Goal: Task Accomplishment & Management: Manage account settings

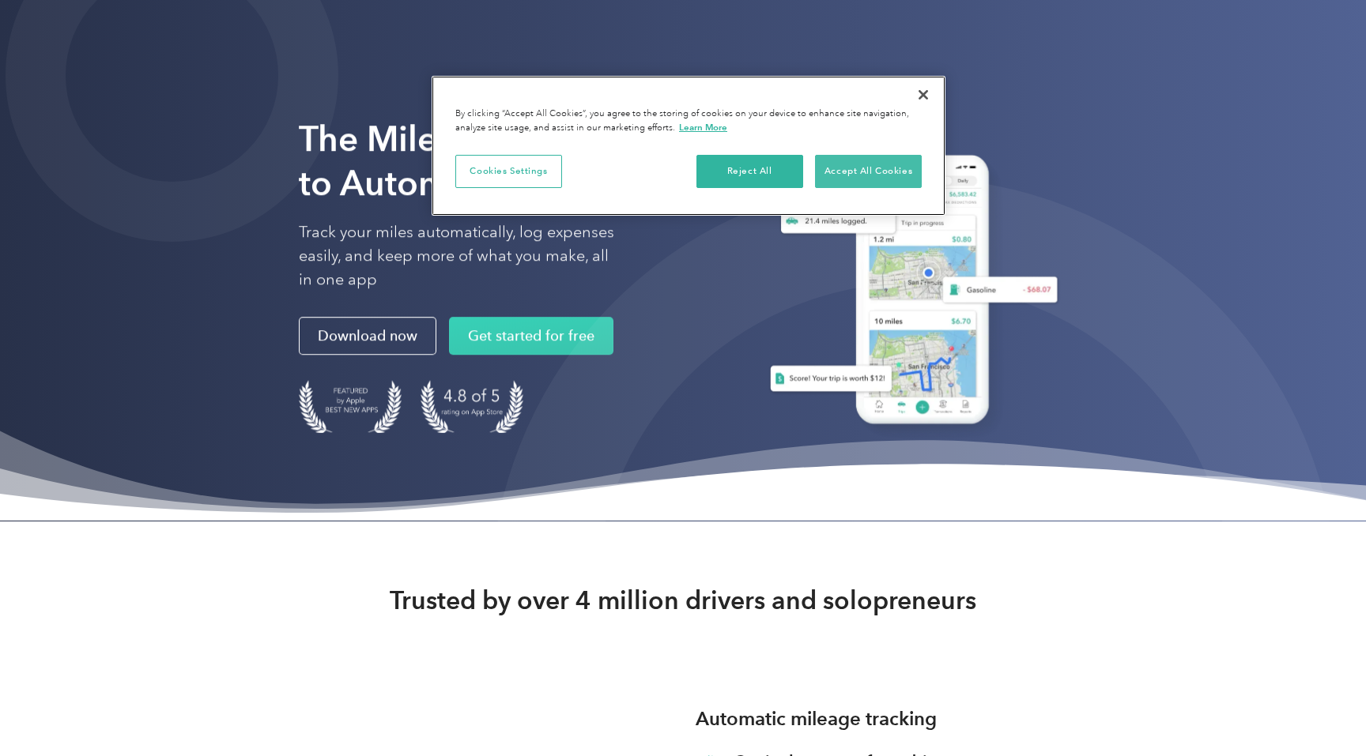
click at [861, 164] on button "Accept All Cookies" at bounding box center [868, 171] width 107 height 33
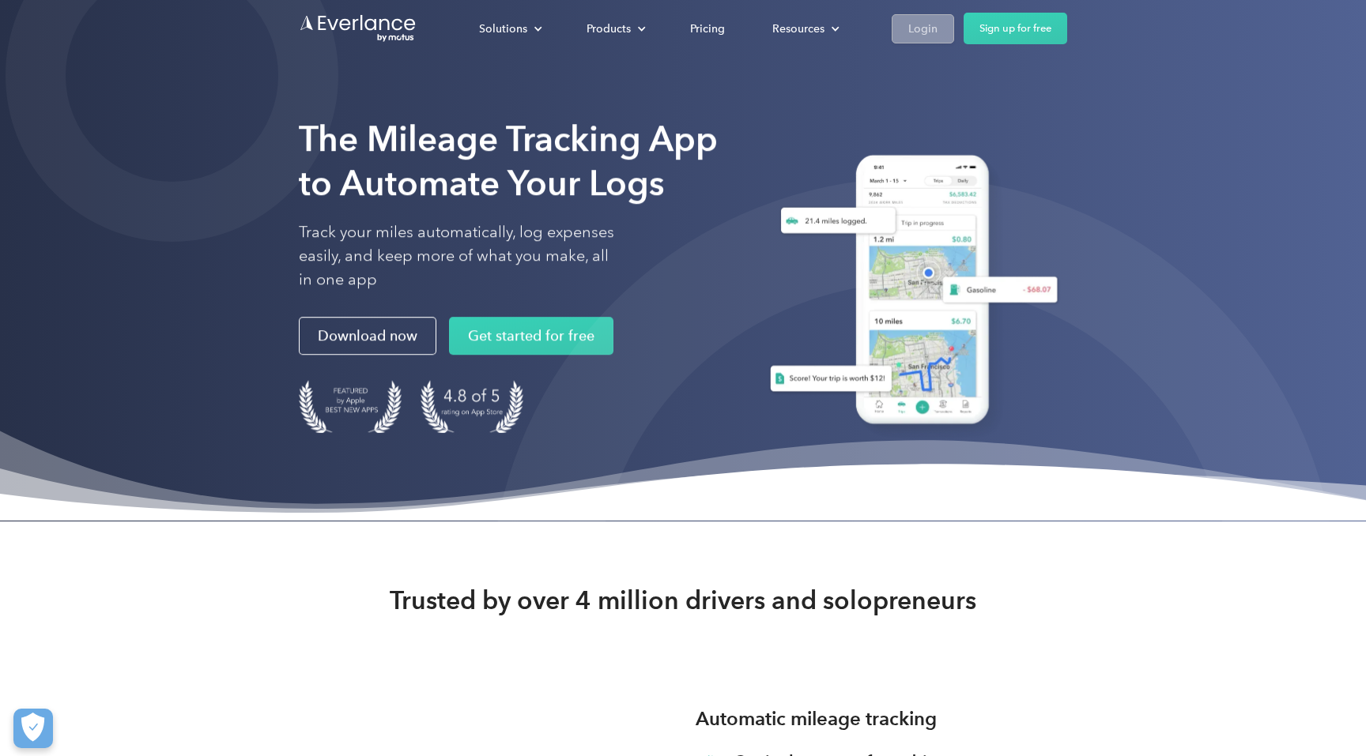
click at [912, 33] on div "Login" at bounding box center [922, 29] width 29 height 20
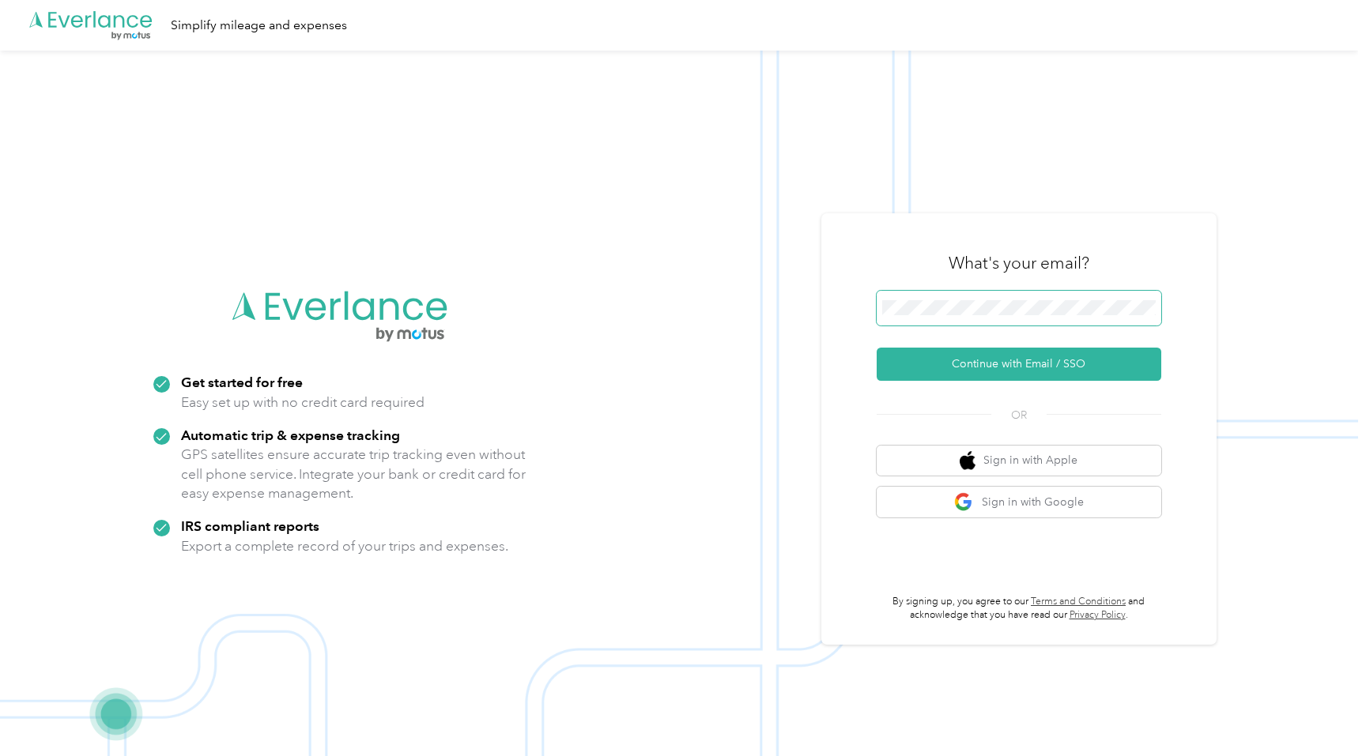
click at [1024, 364] on button "Continue with Email / SSO" at bounding box center [1019, 364] width 285 height 33
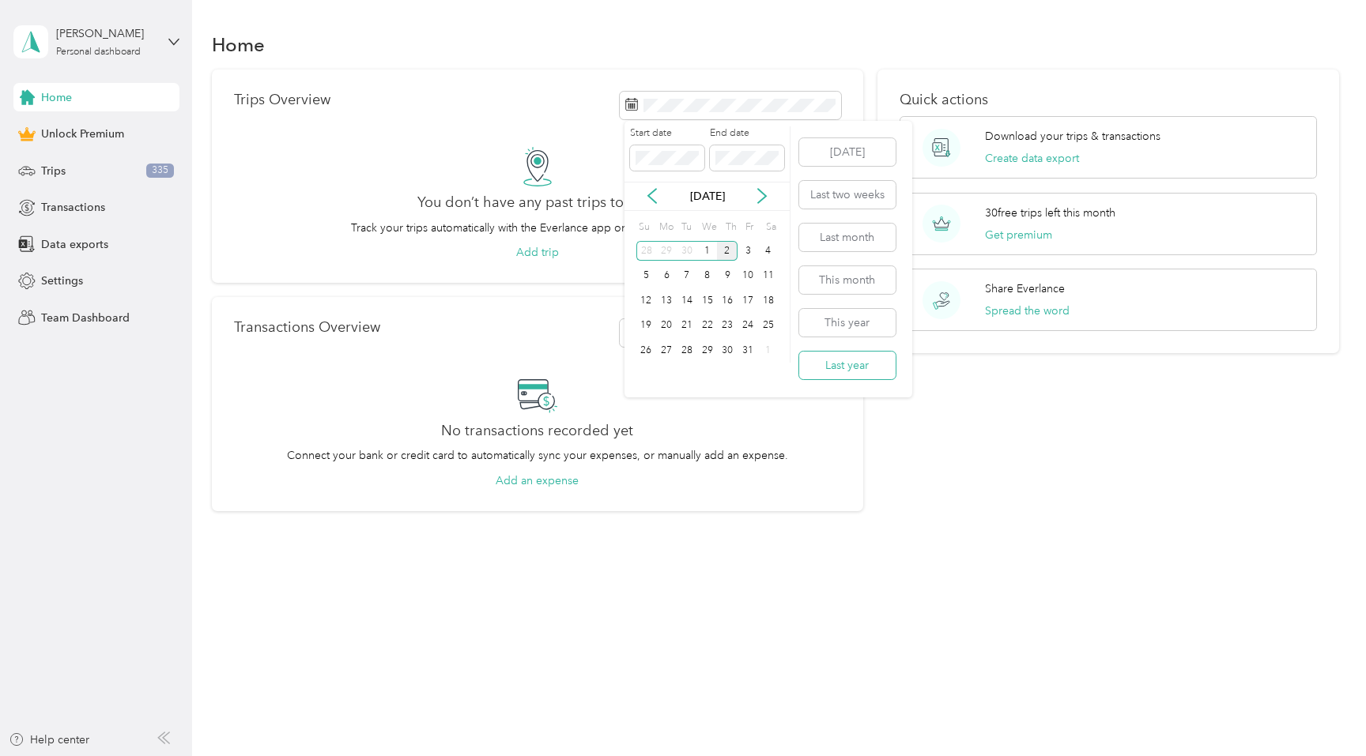
click at [841, 358] on button "Last year" at bounding box center [847, 366] width 96 height 28
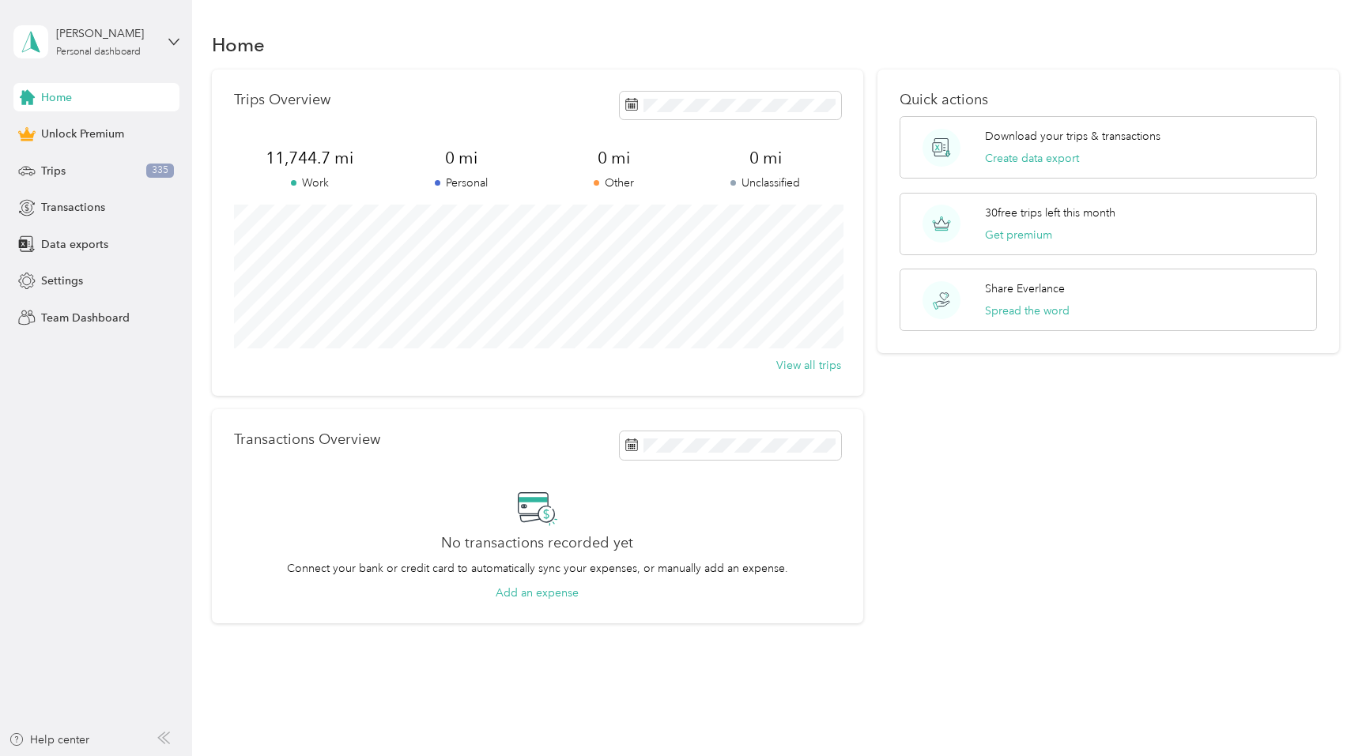
click at [874, 496] on div "Trips Overview 11,744.7 mi Work 0 mi Personal 0 mi Other 0 mi Unclassified View…" at bounding box center [775, 347] width 1127 height 555
click at [1003, 156] on button "Create data export" at bounding box center [1032, 158] width 94 height 17
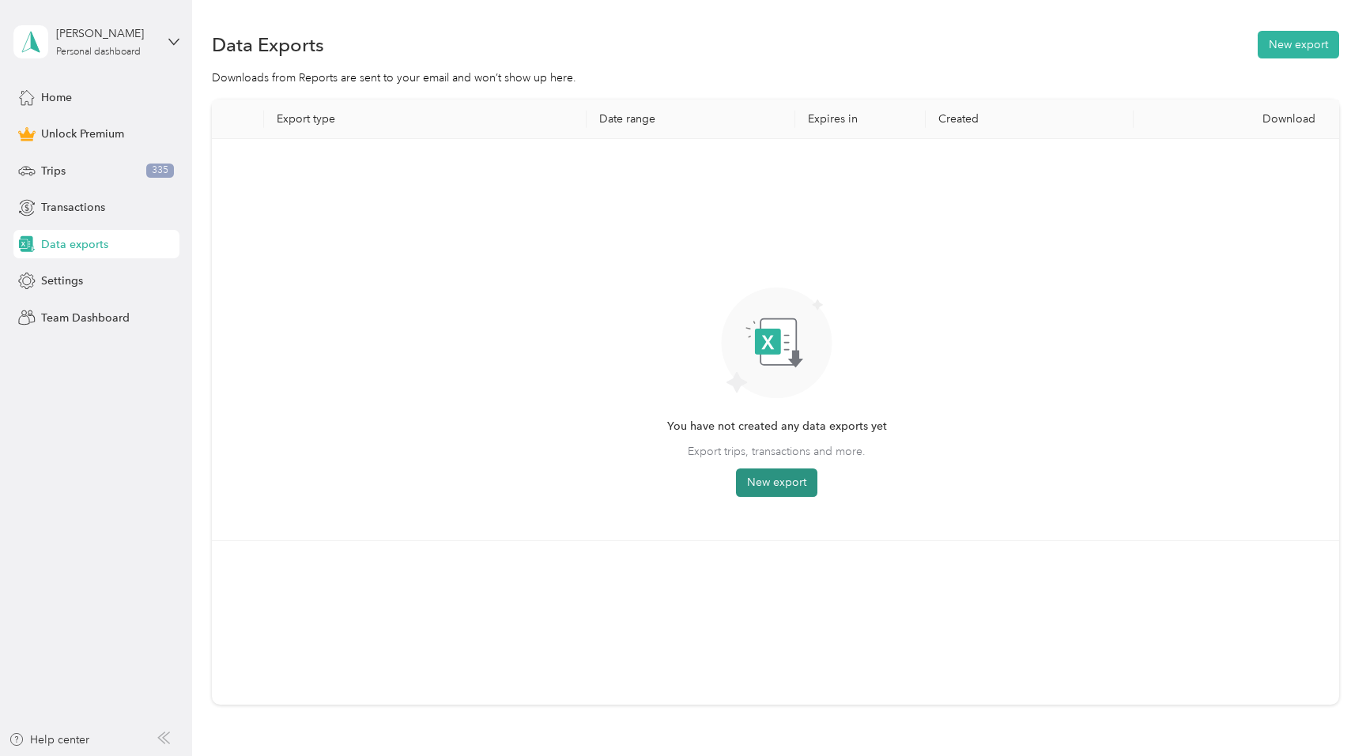
click at [771, 489] on button "New export" at bounding box center [776, 483] width 81 height 28
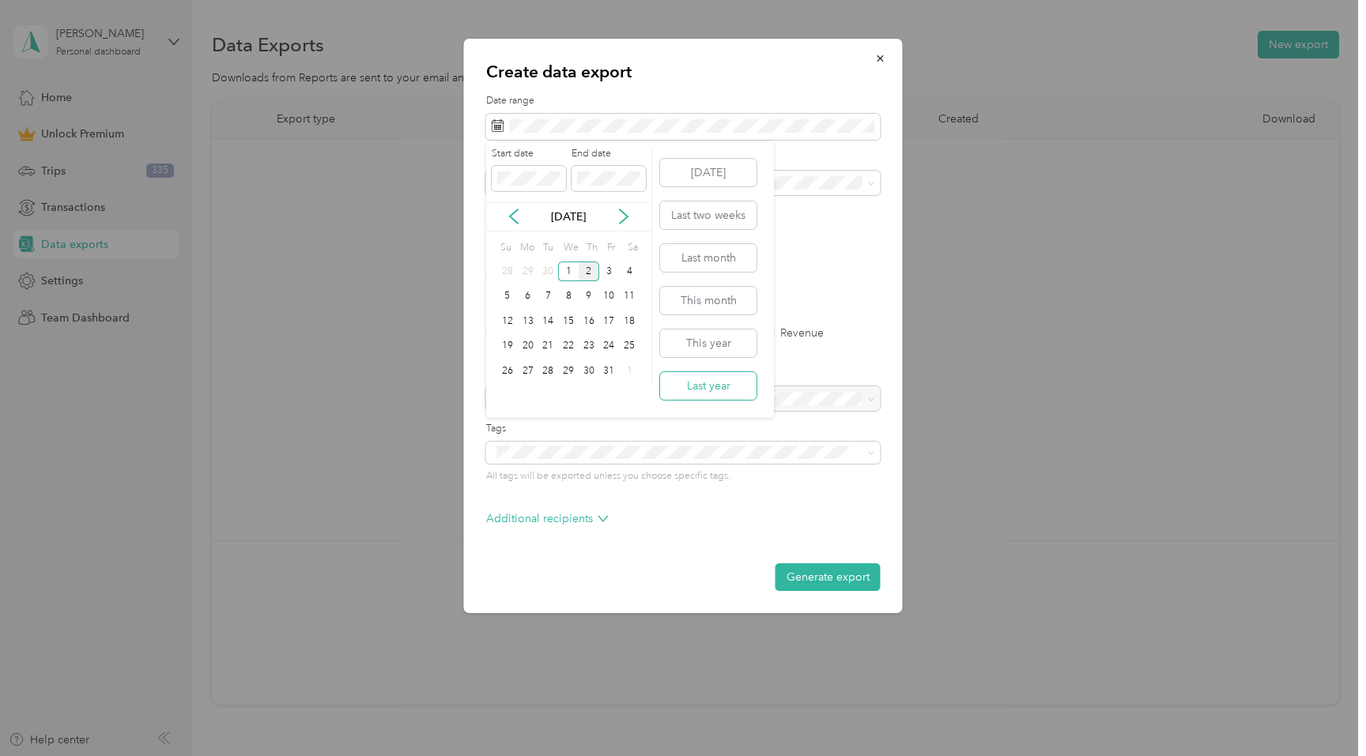
click at [696, 369] on div "Today Last two weeks Last month This month This year Last year" at bounding box center [708, 279] width 100 height 277
click at [696, 375] on button "Last year" at bounding box center [708, 386] width 96 height 28
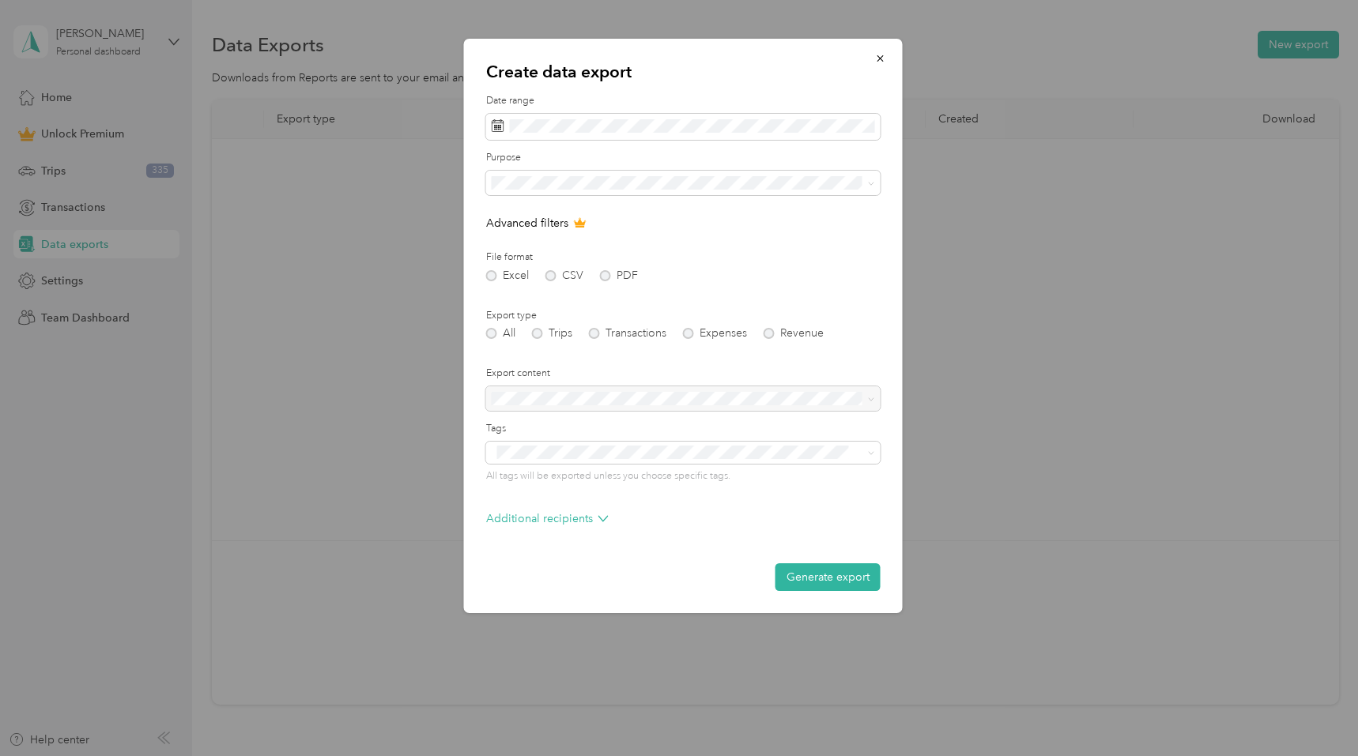
click at [833, 230] on p "Advanced filters" at bounding box center [683, 223] width 394 height 17
click at [809, 574] on button "Generate export" at bounding box center [827, 578] width 105 height 28
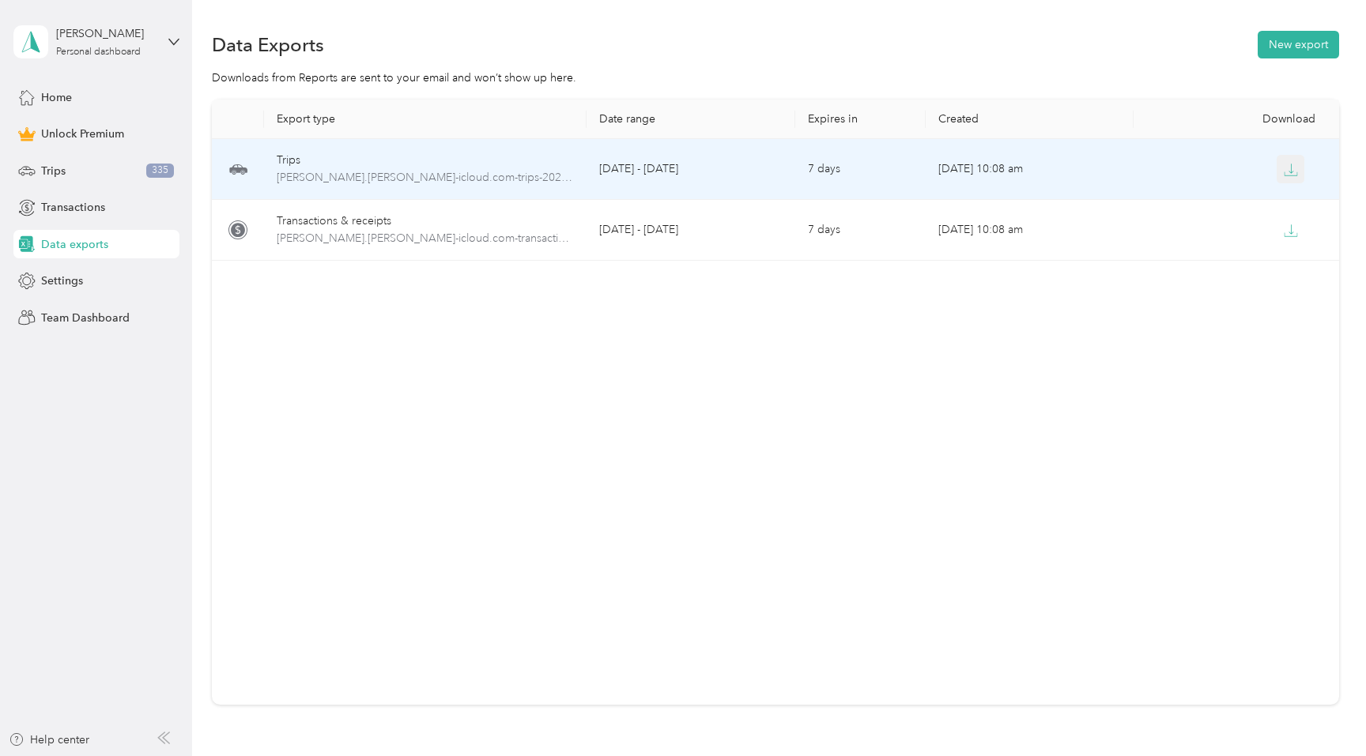
click at [1288, 166] on icon "button" at bounding box center [1291, 170] width 14 height 14
